Goal: Information Seeking & Learning: Compare options

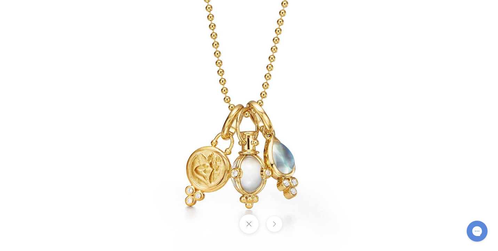
scroll to position [53, 1]
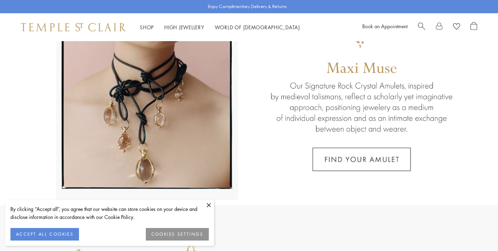
scroll to position [80, 0]
click at [49, 233] on button "ACCEPT ALL COOKIES" at bounding box center [44, 234] width 69 height 13
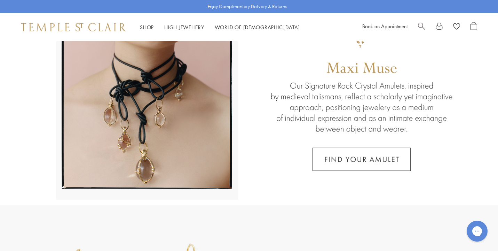
scroll to position [0, 0]
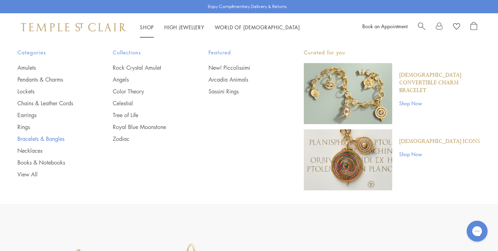
click at [32, 138] on link "Bracelets & Bangles" at bounding box center [51, 139] width 68 height 8
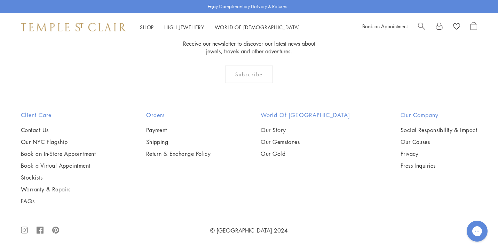
scroll to position [1224, 0]
click at [0, 0] on img at bounding box center [0, 0] width 0 height 0
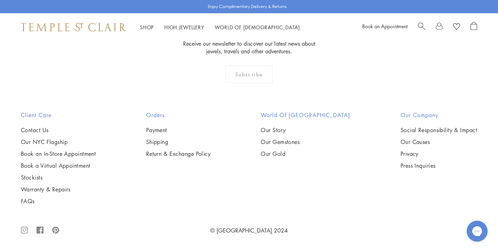
click at [0, 0] on img at bounding box center [0, 0] width 0 height 0
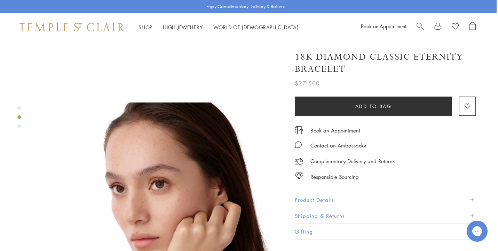
scroll to position [146, 1]
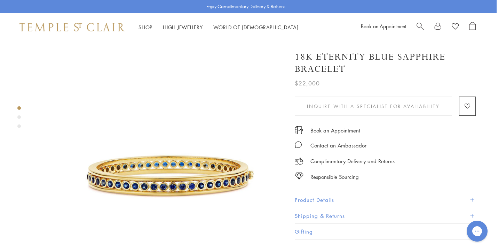
scroll to position [0, 1]
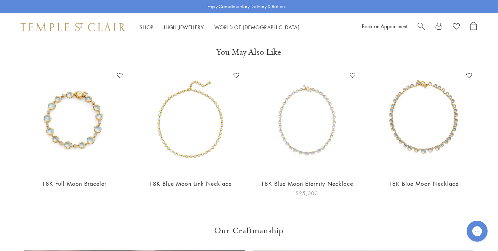
scroll to position [532, 0]
click at [78, 133] on img at bounding box center [74, 121] width 103 height 103
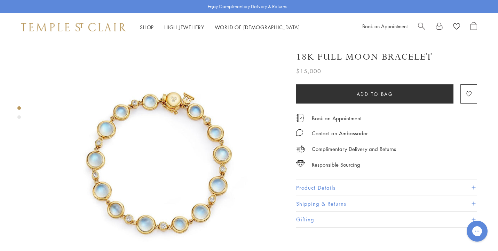
click at [421, 24] on span "Search" at bounding box center [421, 25] width 7 height 7
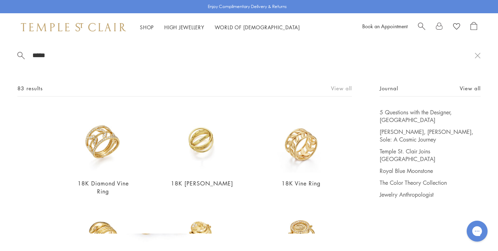
type input "*****"
click at [338, 86] on link "View all" at bounding box center [341, 88] width 21 height 8
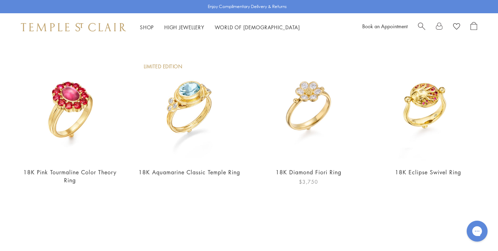
scroll to position [1265, 0]
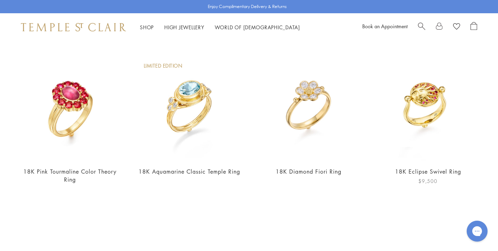
click at [425, 111] on img at bounding box center [427, 107] width 105 height 105
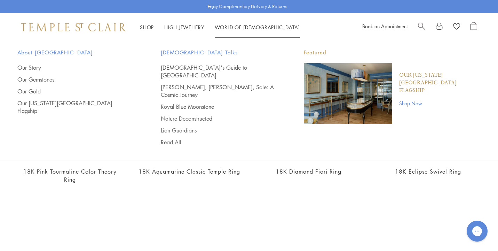
click at [352, 102] on img "Main navigation" at bounding box center [348, 93] width 88 height 61
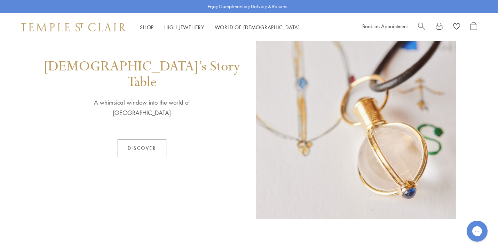
scroll to position [373, 0]
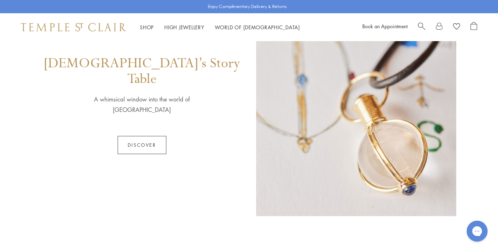
click at [146, 136] on link "Discover" at bounding box center [142, 145] width 49 height 18
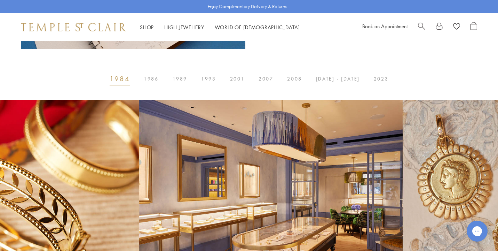
scroll to position [374, 0]
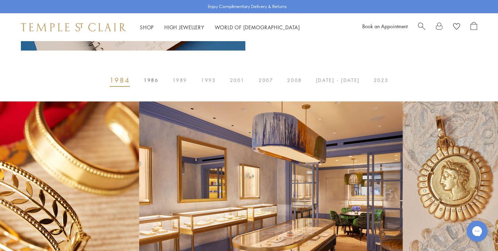
click at [155, 80] on span "1986" at bounding box center [151, 80] width 15 height 0
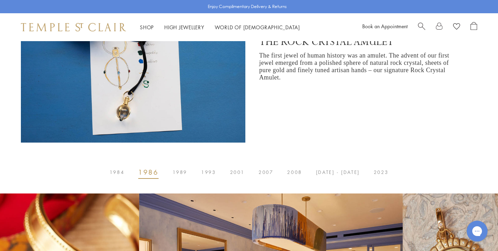
scroll to position [283, 0]
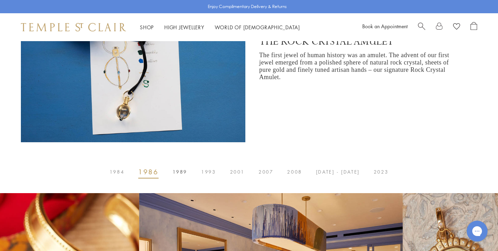
click at [184, 172] on span "1989" at bounding box center [180, 172] width 15 height 0
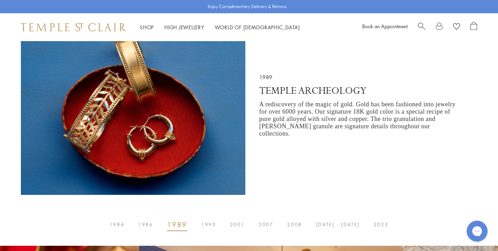
scroll to position [230, 0]
click at [213, 225] on span "1993" at bounding box center [208, 225] width 15 height 0
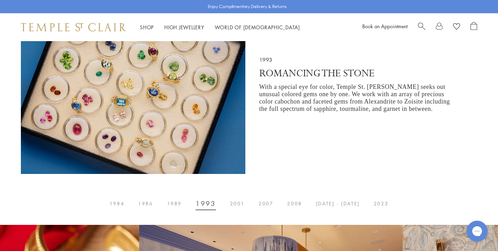
scroll to position [253, 0]
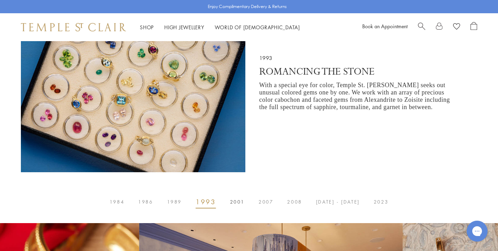
click at [238, 202] on span "2001" at bounding box center [237, 202] width 15 height 0
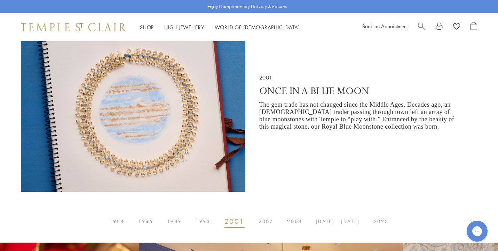
scroll to position [234, 0]
click at [268, 221] on span "2007" at bounding box center [266, 221] width 15 height 0
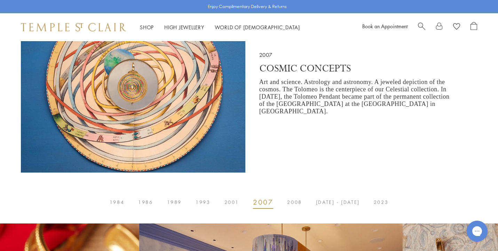
scroll to position [252, 0]
click at [298, 202] on span "2008" at bounding box center [294, 202] width 15 height 0
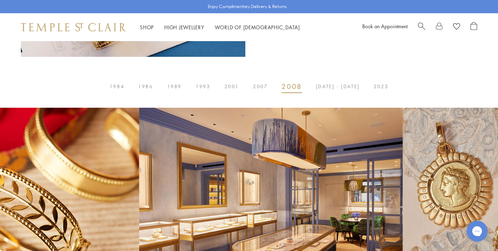
scroll to position [359, 0]
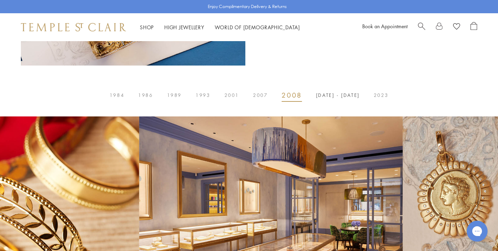
click at [328, 95] on span "2014 - 2017" at bounding box center [338, 95] width 44 height 0
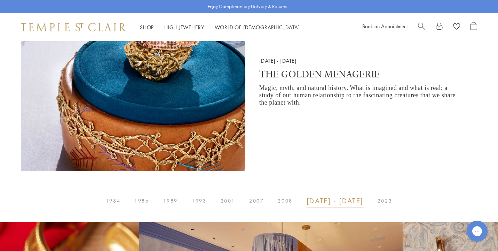
scroll to position [255, 0]
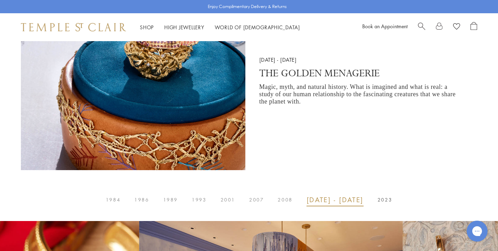
click at [380, 197] on button "2023" at bounding box center [385, 200] width 29 height 14
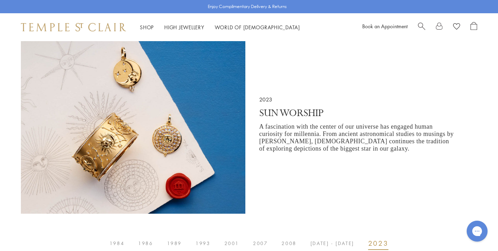
scroll to position [214, 0]
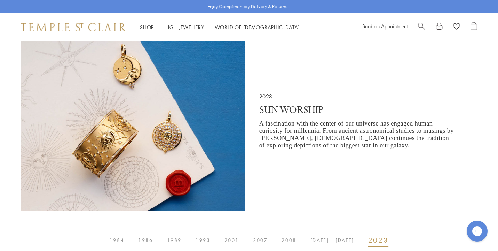
click at [420, 25] on span "Search" at bounding box center [421, 25] width 7 height 7
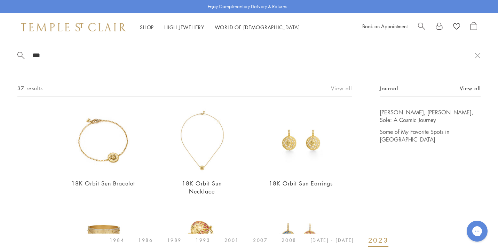
type input "***"
click at [341, 87] on link "View all" at bounding box center [341, 88] width 21 height 8
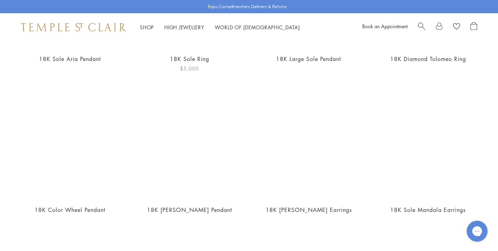
scroll to position [1236, 0]
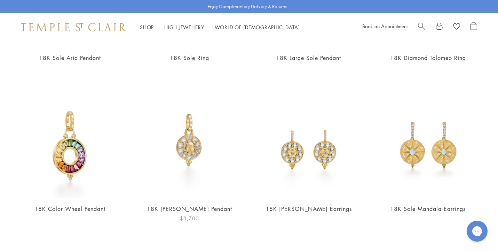
click at [194, 140] on img at bounding box center [189, 144] width 105 height 105
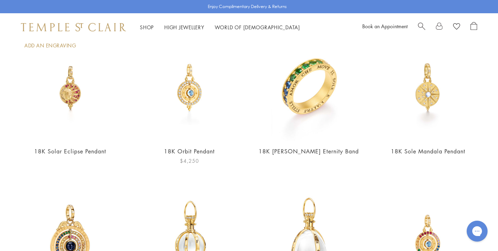
scroll to position [688, 0]
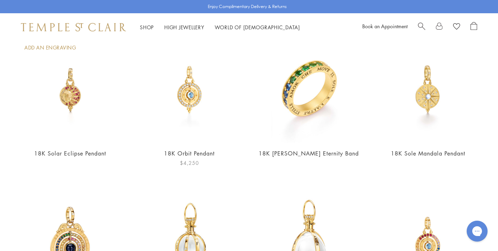
click at [188, 88] on img at bounding box center [189, 89] width 105 height 105
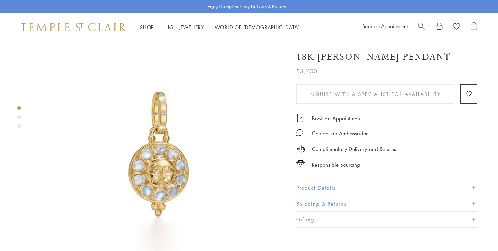
click at [164, 166] on img at bounding box center [160, 166] width 251 height 251
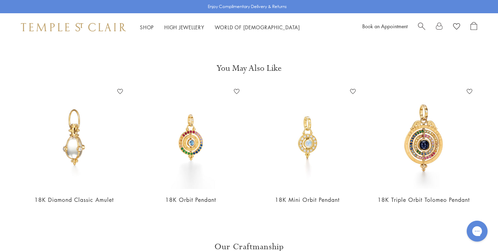
scroll to position [517, 0]
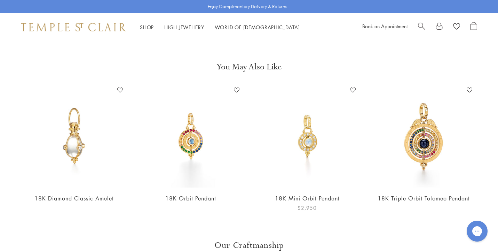
click at [308, 194] on link "18K Mini Orbit Pendant" at bounding box center [307, 198] width 65 height 8
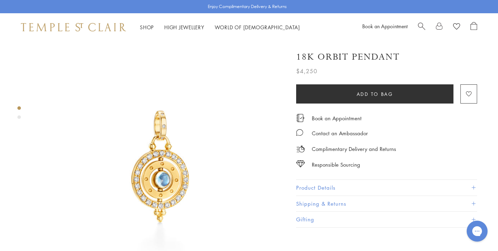
scroll to position [0, 0]
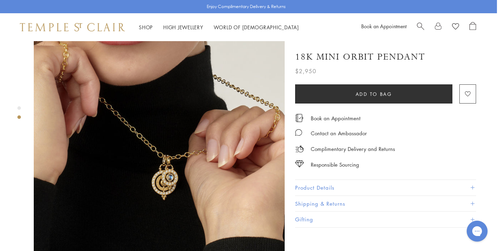
scroll to position [297, 1]
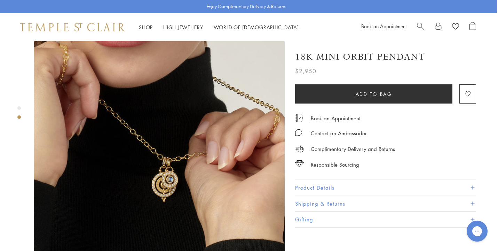
click at [317, 183] on button "Product Details" at bounding box center [385, 188] width 181 height 16
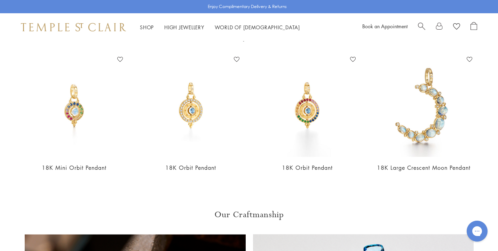
scroll to position [557, 0]
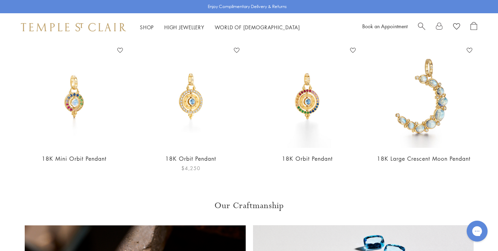
click at [189, 155] on link "18K Orbit Pendant" at bounding box center [190, 159] width 51 height 8
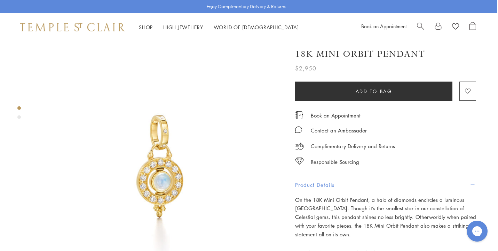
scroll to position [0, 1]
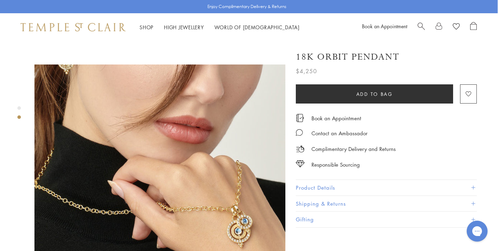
scroll to position [238, 0]
click at [316, 184] on button "Product Details" at bounding box center [386, 188] width 181 height 16
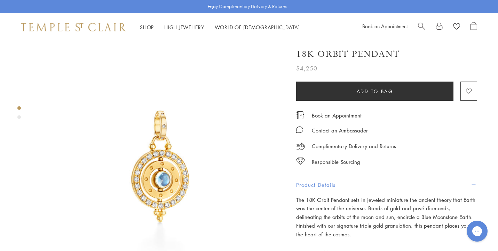
scroll to position [0, 0]
click at [166, 175] on img at bounding box center [160, 166] width 251 height 251
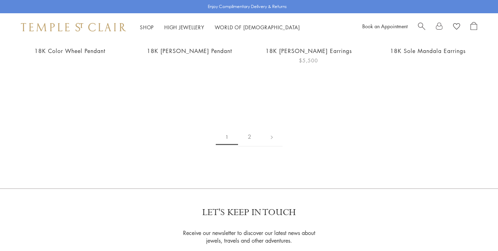
scroll to position [1397, 0]
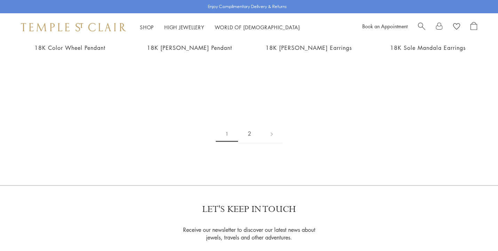
click at [249, 124] on link "2" at bounding box center [249, 133] width 23 height 19
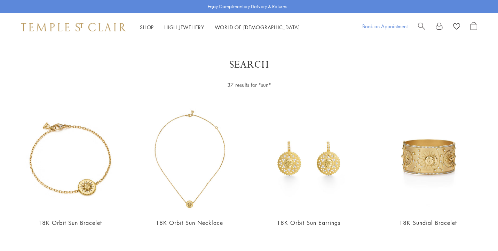
scroll to position [0, 0]
click at [422, 24] on span "Search" at bounding box center [421, 25] width 7 height 7
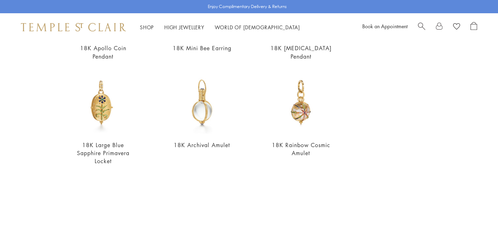
scroll to position [238, 0]
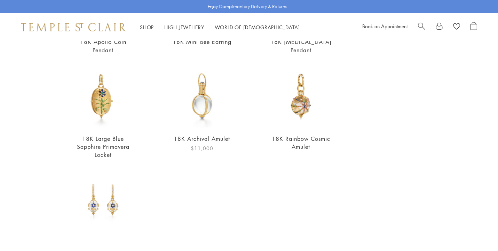
type input "**********"
click at [204, 104] on img at bounding box center [202, 96] width 64 height 64
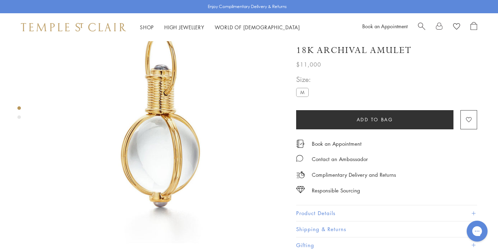
click at [309, 210] on button "Product Details" at bounding box center [386, 213] width 181 height 16
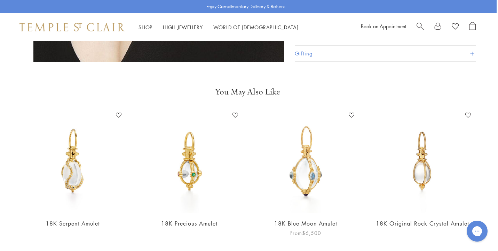
scroll to position [491, 1]
click at [304, 220] on link "18K Blue Moon Amulet" at bounding box center [306, 224] width 63 height 8
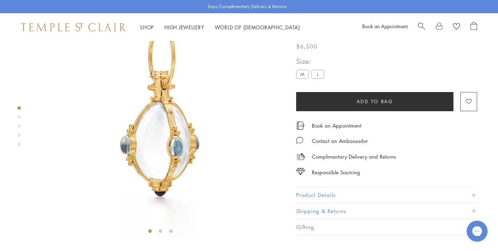
scroll to position [58, 0]
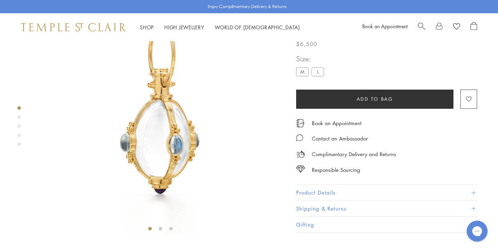
click at [323, 200] on button "Product Details" at bounding box center [386, 193] width 181 height 16
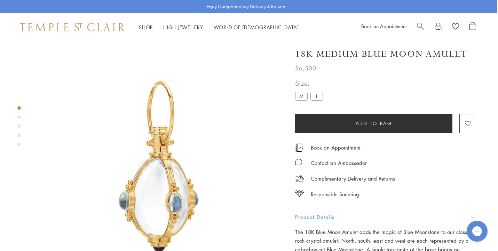
scroll to position [0, 1]
click at [316, 95] on label "L" at bounding box center [317, 96] width 13 height 9
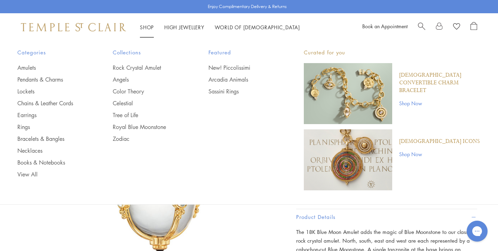
click at [357, 95] on img "Main navigation" at bounding box center [348, 93] width 88 height 61
click at [361, 148] on img "Main navigation" at bounding box center [348, 159] width 88 height 61
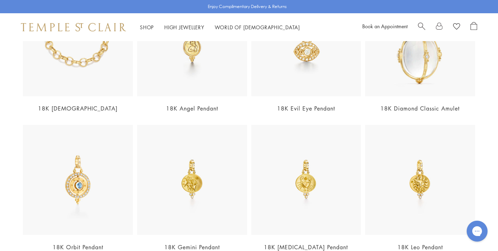
scroll to position [320, 0]
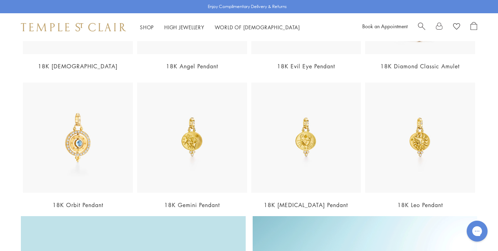
click at [422, 143] on img at bounding box center [420, 138] width 110 height 110
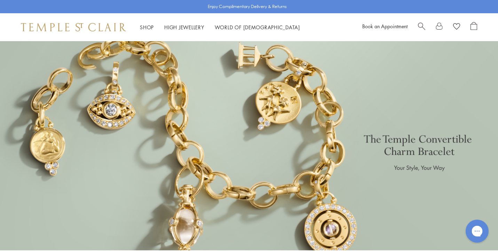
scroll to position [0, 0]
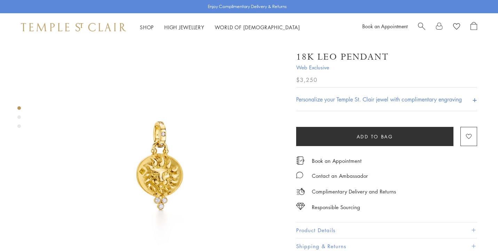
click at [170, 168] on img at bounding box center [160, 166] width 251 height 251
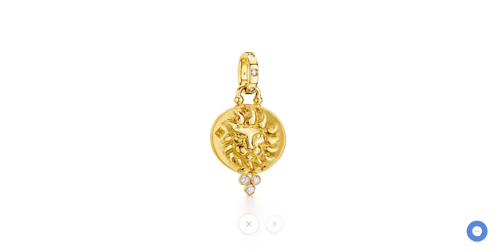
click at [249, 221] on button at bounding box center [249, 223] width 19 height 19
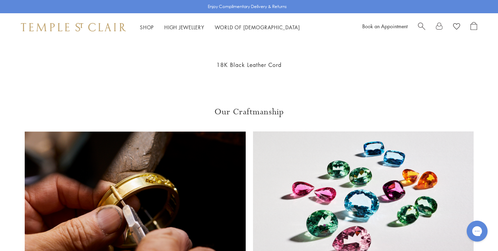
scroll to position [912, 0]
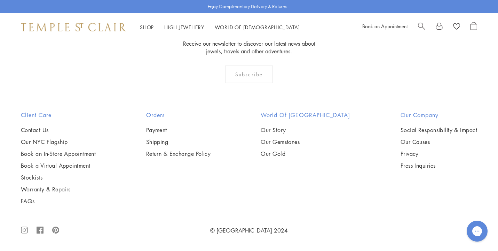
scroll to position [1187, 0]
click at [0, 0] on img at bounding box center [0, 0] width 0 height 0
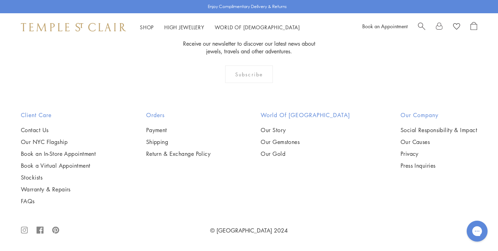
click at [0, 0] on img at bounding box center [0, 0] width 0 height 0
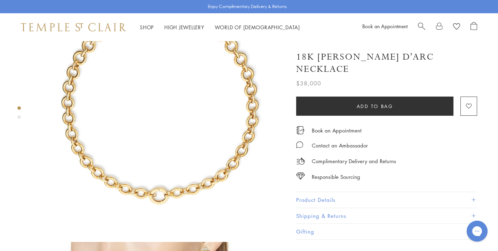
scroll to position [54, 0]
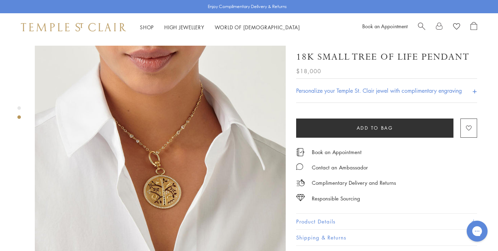
scroll to position [230, 0]
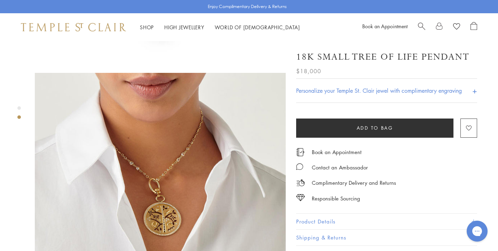
click at [311, 222] on button "Product Details" at bounding box center [386, 221] width 181 height 16
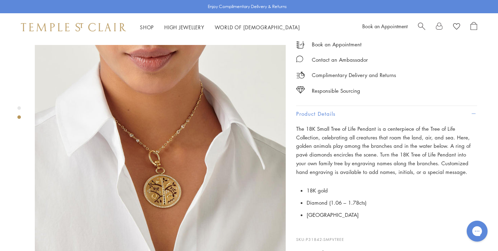
scroll to position [250, 0]
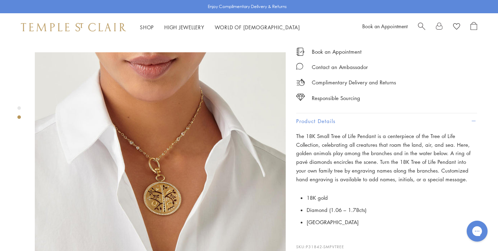
click at [174, 174] on img at bounding box center [160, 177] width 251 height 251
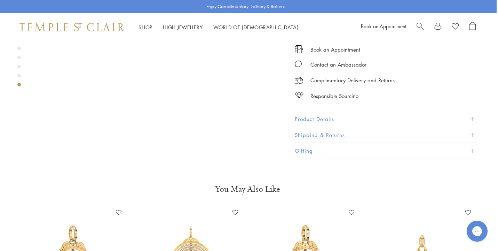
scroll to position [1197, 1]
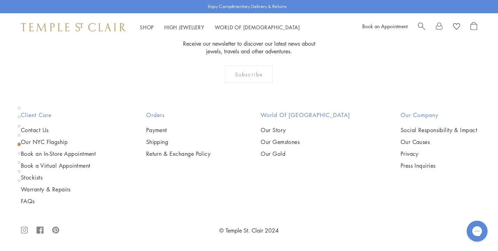
scroll to position [1022, 0]
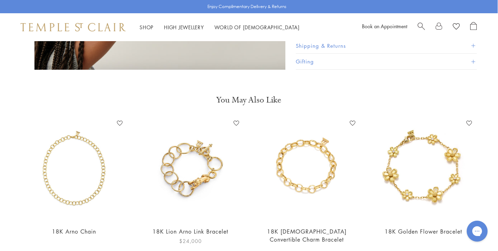
scroll to position [1020, 0]
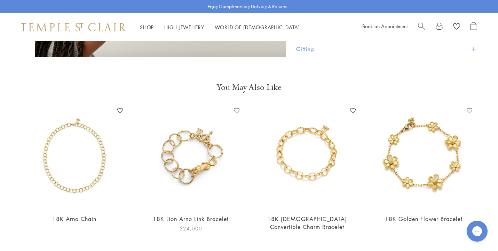
click at [191, 138] on img at bounding box center [191, 156] width 103 height 103
